Goal: Transaction & Acquisition: Purchase product/service

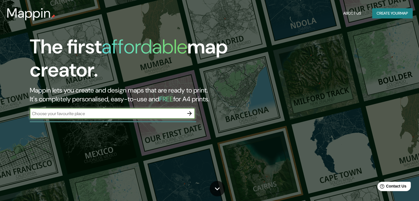
click at [392, 15] on button "Create your map" at bounding box center [392, 13] width 40 height 10
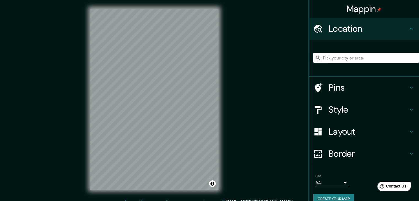
click at [332, 60] on input "Pick your city or area" at bounding box center [366, 58] width 106 height 10
type input "Castilla, Departamento de Piura, Perú"
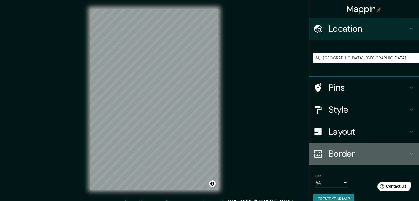
click at [408, 153] on icon at bounding box center [411, 153] width 7 height 7
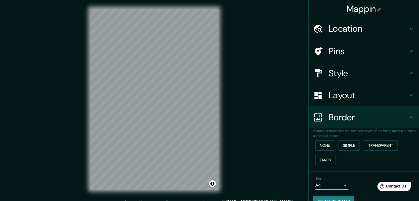
click at [390, 99] on h4 "Layout" at bounding box center [368, 95] width 79 height 11
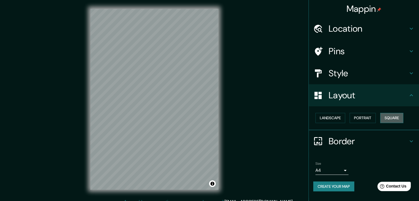
click at [395, 120] on button "Square" at bounding box center [391, 118] width 23 height 10
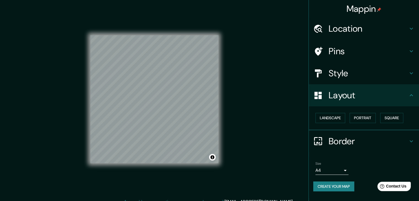
click at [247, 85] on div "Mappin Location Castilla, Departamento de Piura, Perú Castilla Departamento de …" at bounding box center [209, 104] width 419 height 208
click at [331, 188] on button "Create your map" at bounding box center [333, 187] width 41 height 10
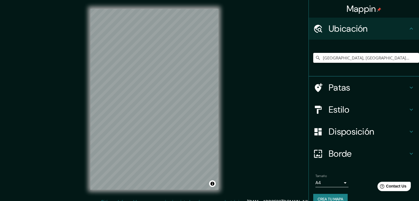
click at [391, 57] on input "Castilla, Departamento de Piura, Perú" at bounding box center [366, 58] width 106 height 10
click at [346, 58] on input "[GEOGRAPHIC_DATA], [GEOGRAPHIC_DATA], [GEOGRAPHIC_DATA]" at bounding box center [366, 58] width 106 height 10
click at [337, 52] on div "[GEOGRAPHIC_DATA], [GEOGRAPHIC_DATA], [GEOGRAPHIC_DATA]" at bounding box center [366, 58] width 106 height 28
click at [333, 59] on input "[GEOGRAPHIC_DATA], [GEOGRAPHIC_DATA], [GEOGRAPHIC_DATA]" at bounding box center [366, 58] width 106 height 10
click at [329, 60] on input "[GEOGRAPHIC_DATA], [GEOGRAPHIC_DATA], [GEOGRAPHIC_DATA]" at bounding box center [366, 58] width 106 height 10
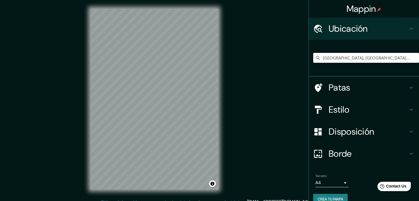
click at [353, 60] on input "[GEOGRAPHIC_DATA], [GEOGRAPHIC_DATA], [GEOGRAPHIC_DATA]" at bounding box center [366, 58] width 106 height 10
click at [360, 56] on input "[GEOGRAPHIC_DATA], [GEOGRAPHIC_DATA], [GEOGRAPHIC_DATA]" at bounding box center [366, 58] width 106 height 10
click at [362, 56] on input "Castilla, Departamento de Piura, Perú" at bounding box center [366, 58] width 106 height 10
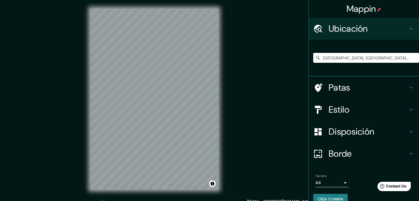
drag, startPoint x: 358, startPoint y: 59, endPoint x: 303, endPoint y: 60, distance: 54.9
click at [303, 60] on div "Mappin Ubicación Castilla, Departamento de Piura, Perú Patas Estilo Disposición…" at bounding box center [209, 104] width 419 height 208
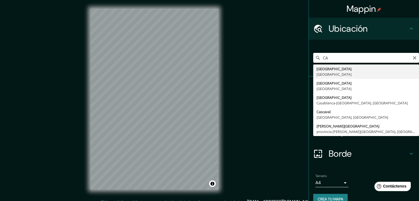
type input "C"
type input "A"
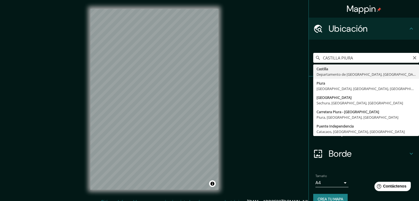
type input "Castilla, Departamento de Piura, Perú"
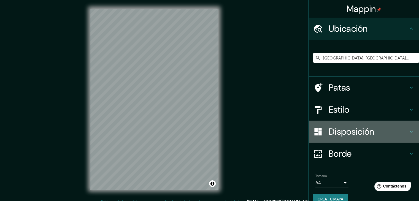
drag, startPoint x: 351, startPoint y: 137, endPoint x: 360, endPoint y: 141, distance: 10.7
click at [351, 137] on font "Disposición" at bounding box center [351, 132] width 45 height 12
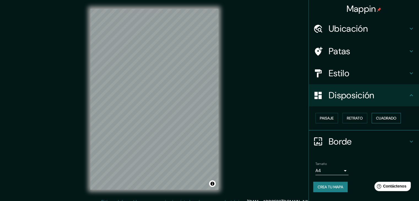
click at [386, 118] on font "Cuadrado" at bounding box center [386, 118] width 20 height 5
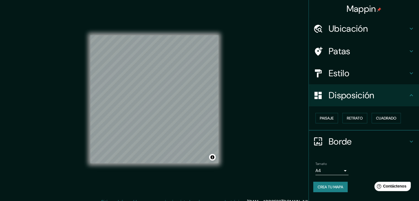
click at [343, 76] on font "Estilo" at bounding box center [339, 74] width 21 height 12
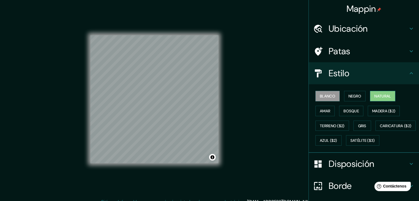
click at [375, 94] on font "Natural" at bounding box center [383, 96] width 17 height 5
click at [367, 71] on h4 "Estilo" at bounding box center [368, 73] width 79 height 11
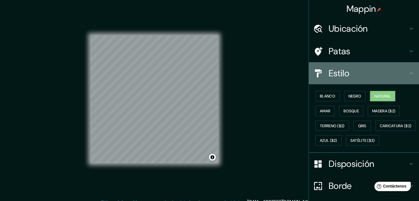
click at [403, 72] on h4 "Estilo" at bounding box center [368, 73] width 79 height 11
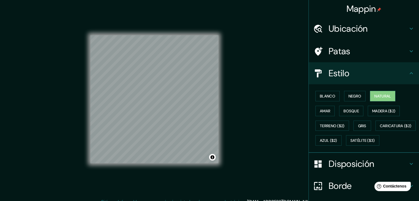
click at [410, 73] on icon at bounding box center [411, 73] width 3 height 2
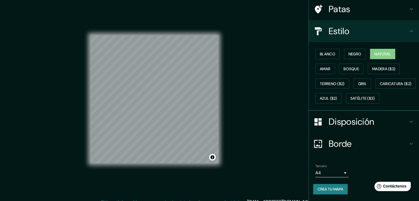
scroll to position [6, 0]
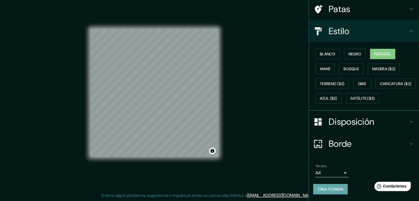
drag, startPoint x: 323, startPoint y: 187, endPoint x: 280, endPoint y: 96, distance: 100.5
click at [323, 187] on font "Crea tu mapa" at bounding box center [331, 189] width 26 height 7
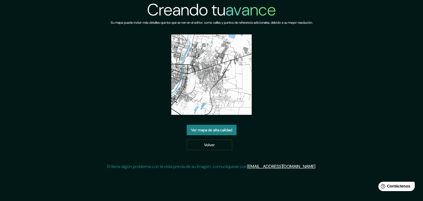
click at [194, 128] on font "Ver mapa de alta calidad" at bounding box center [211, 130] width 41 height 5
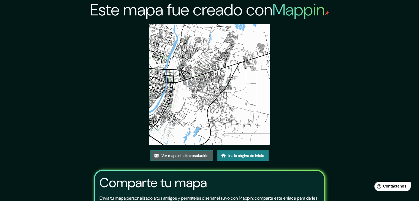
click at [190, 155] on font "Ver mapa de alta resolución" at bounding box center [184, 155] width 47 height 5
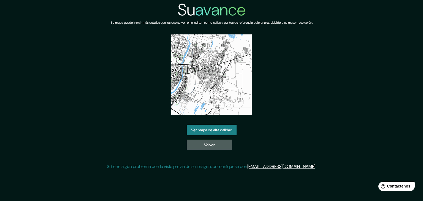
click at [206, 144] on font "Volver" at bounding box center [209, 144] width 11 height 5
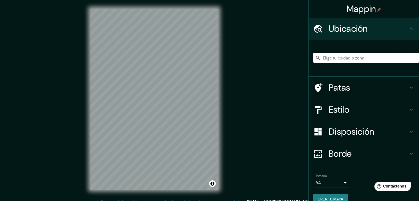
click at [344, 63] on input "Elige tu ciudad o zona" at bounding box center [366, 58] width 106 height 10
click at [348, 58] on input "Elige tu ciudad o zona" at bounding box center [366, 58] width 106 height 10
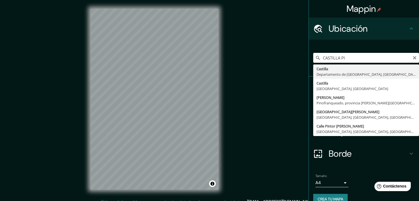
type input "Castilla, Departamento de Piura, Perú"
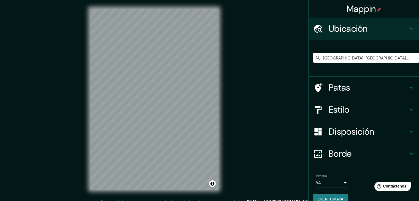
click at [366, 115] on h4 "Estilo" at bounding box center [368, 109] width 79 height 11
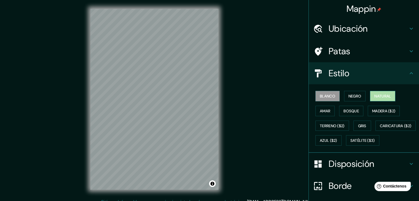
click at [379, 93] on font "Natural" at bounding box center [383, 96] width 17 height 7
click at [361, 170] on font "Disposición" at bounding box center [351, 164] width 45 height 12
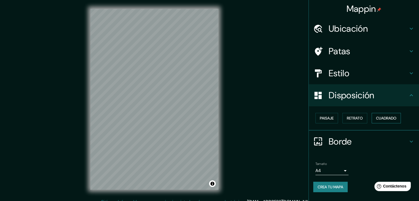
click at [389, 118] on font "Cuadrado" at bounding box center [386, 118] width 20 height 5
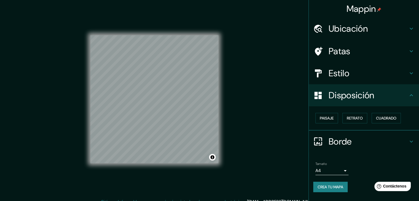
click at [323, 184] on font "Crea tu mapa" at bounding box center [331, 187] width 26 height 7
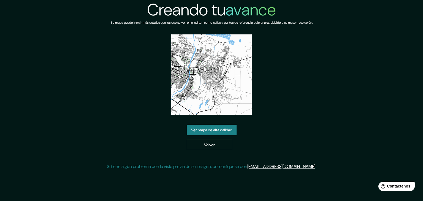
click at [217, 124] on div "Creando tu avance Su mapa puede incluir más detalles que los que se ven en el e…" at bounding box center [211, 87] width 209 height 174
click at [217, 126] on link "Ver mapa de alta calidad" at bounding box center [212, 130] width 50 height 10
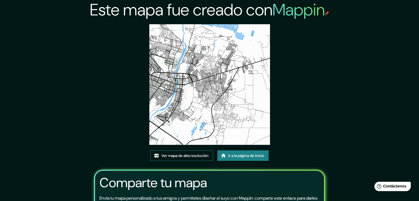
click at [196, 157] on font "Ver mapa de alta resolución" at bounding box center [184, 155] width 47 height 5
